Goal: Transaction & Acquisition: Purchase product/service

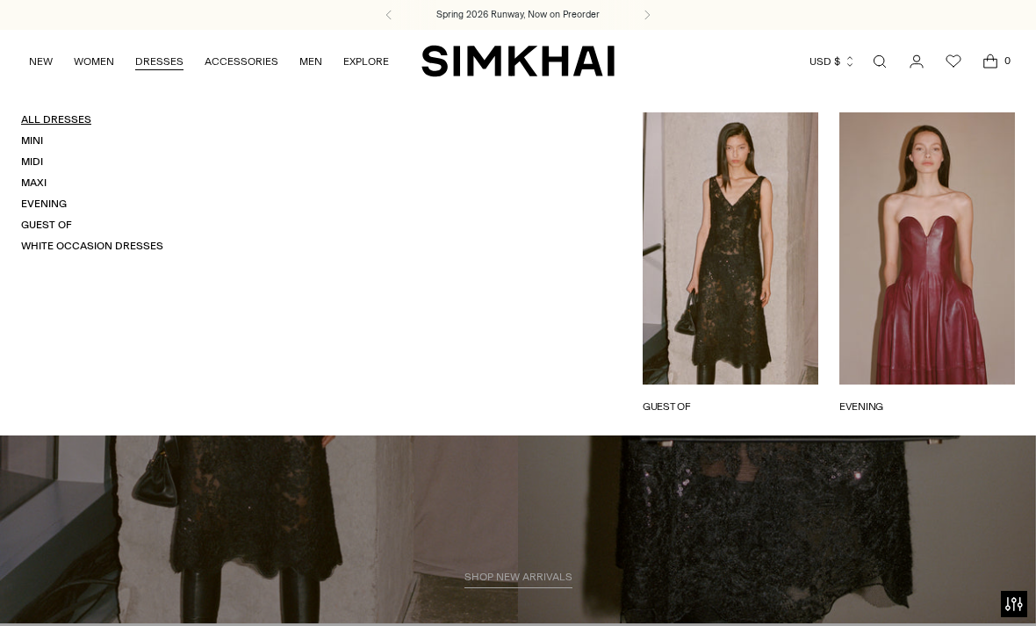
click at [38, 118] on link "All Dresses" at bounding box center [56, 119] width 70 height 12
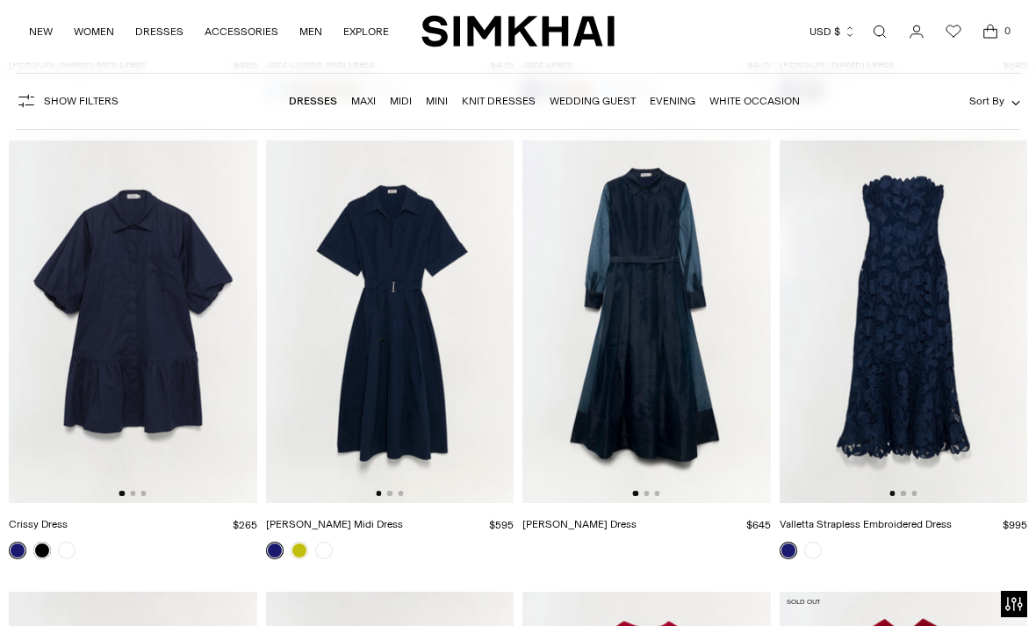
scroll to position [9355, 0]
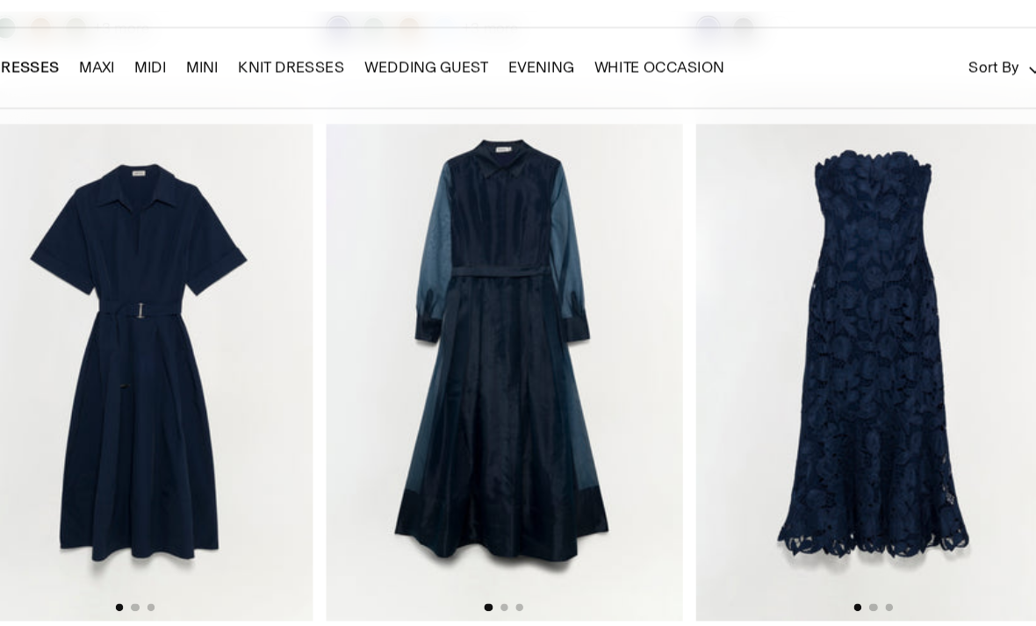
click at [780, 270] on img at bounding box center [904, 301] width 249 height 372
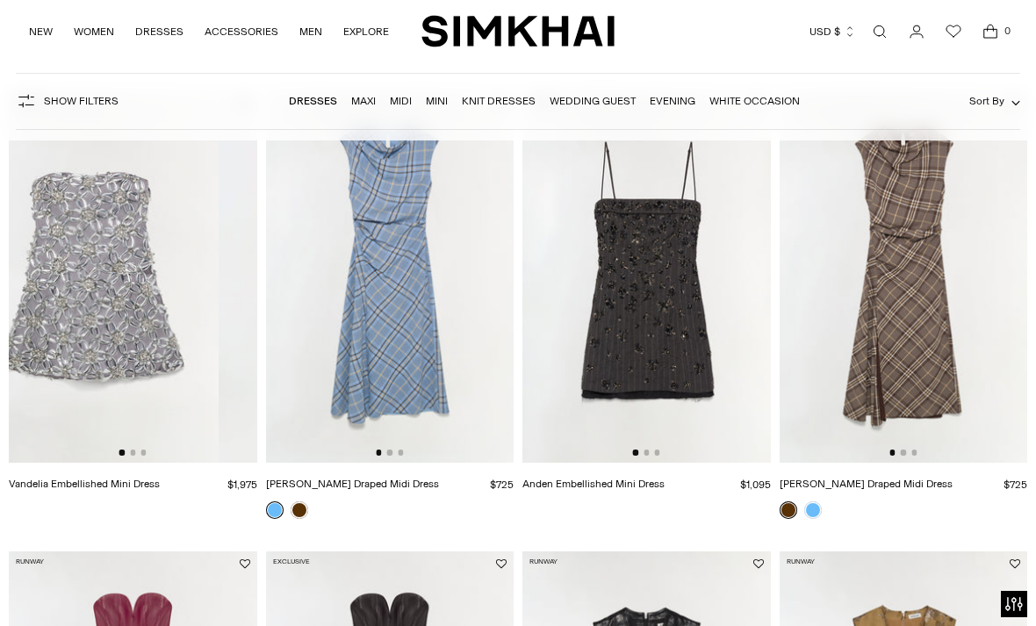
scroll to position [0, 0]
